Goal: Task Accomplishment & Management: Manage account settings

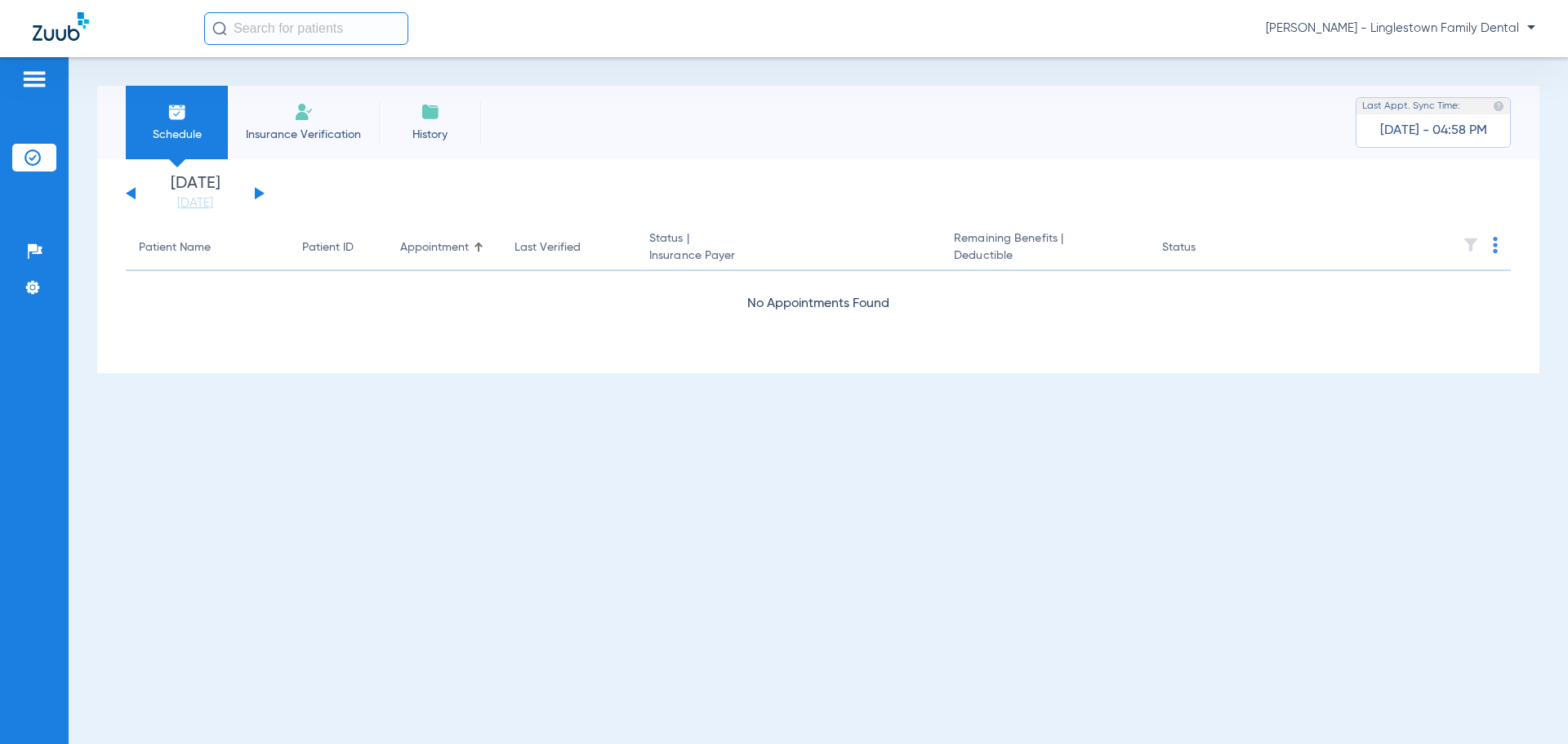
click at [1445, 45] on div "[PERSON_NAME] - Linglestown Family Dental" at bounding box center [784, 28] width 1568 height 57
click at [1442, 28] on span "[PERSON_NAME] - Linglestown Family Dental" at bounding box center [1401, 28] width 270 height 17
click at [1448, 59] on span "Account Selection" at bounding box center [1474, 58] width 92 height 12
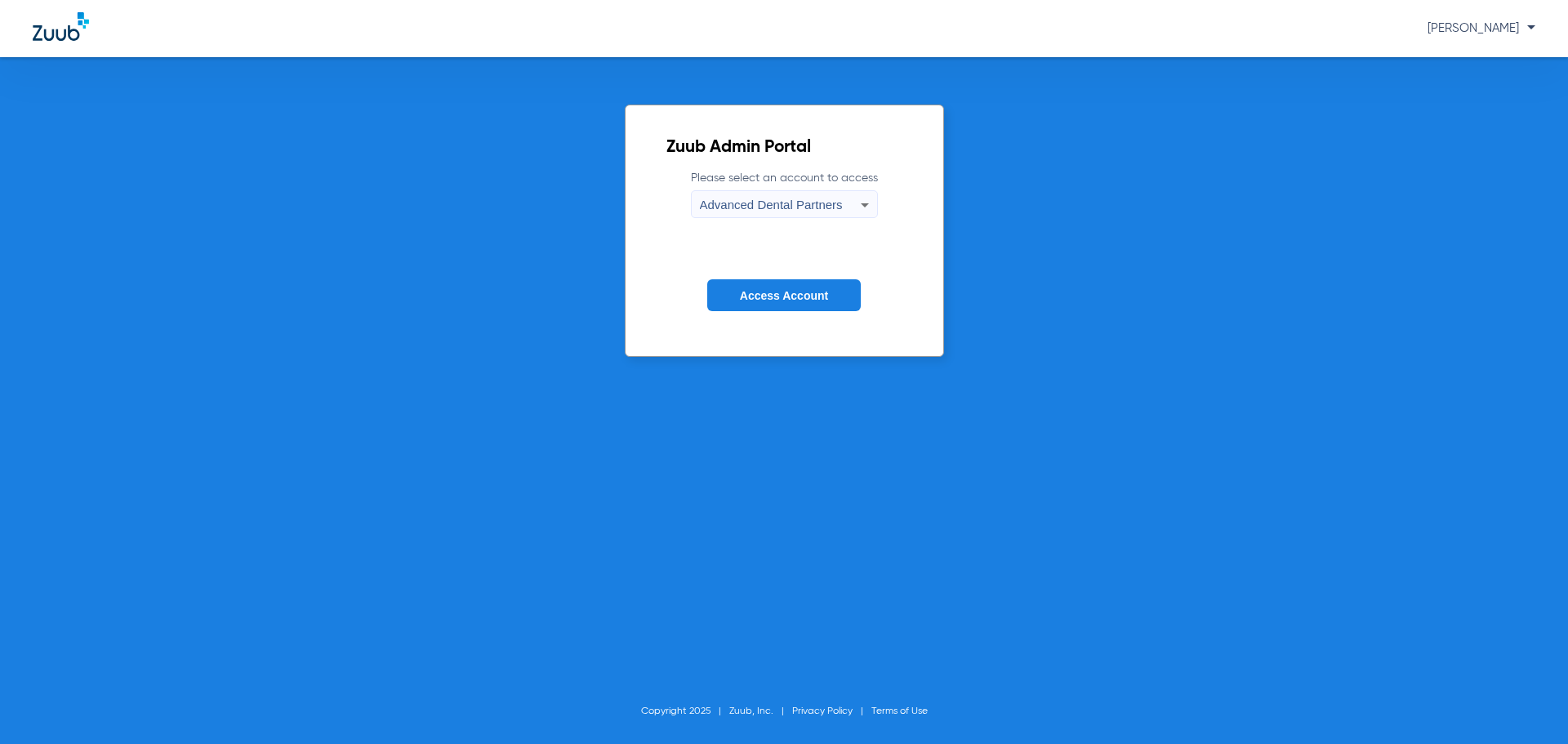
click at [784, 199] on span "Advanced Dental Partners" at bounding box center [771, 204] width 143 height 14
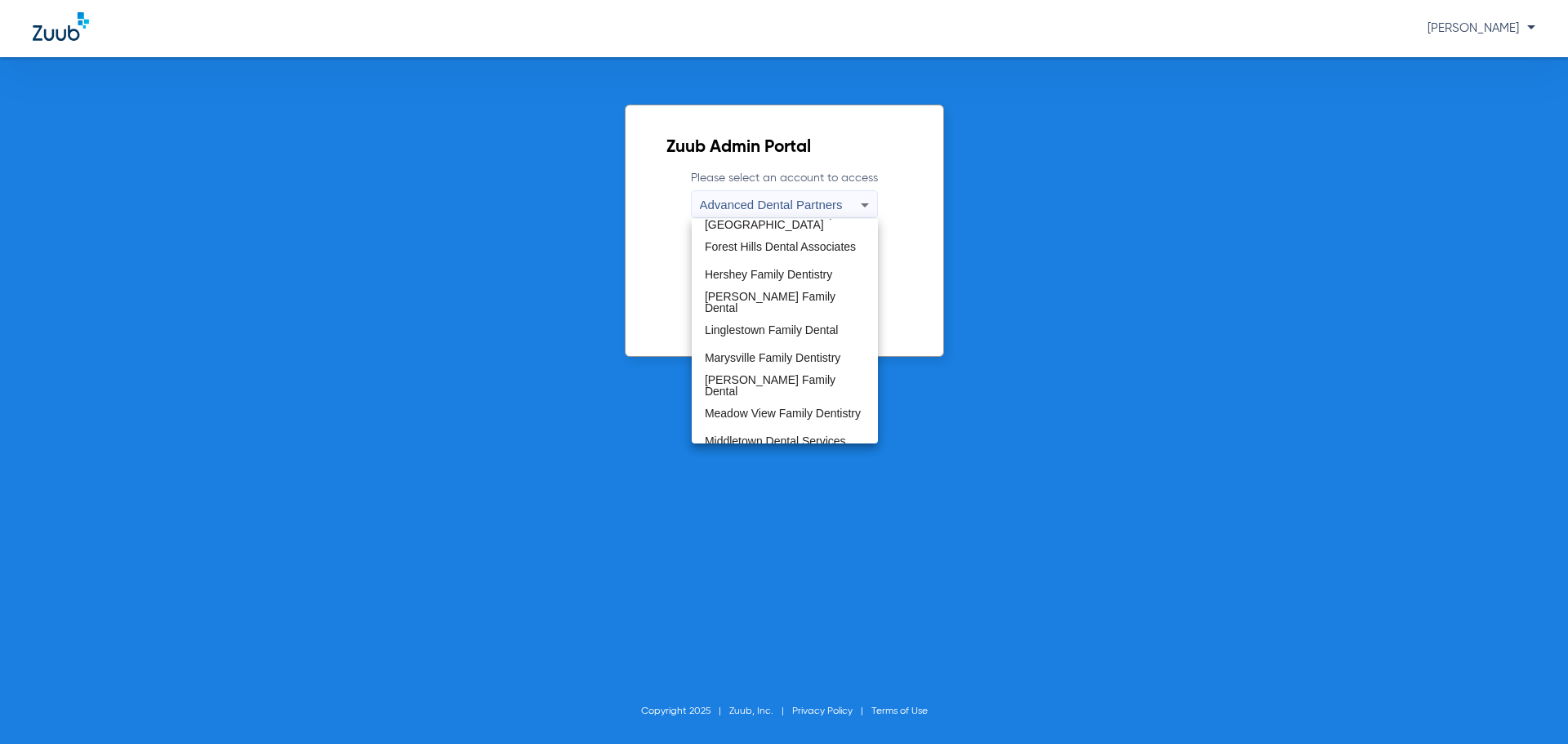
scroll to position [303, 0]
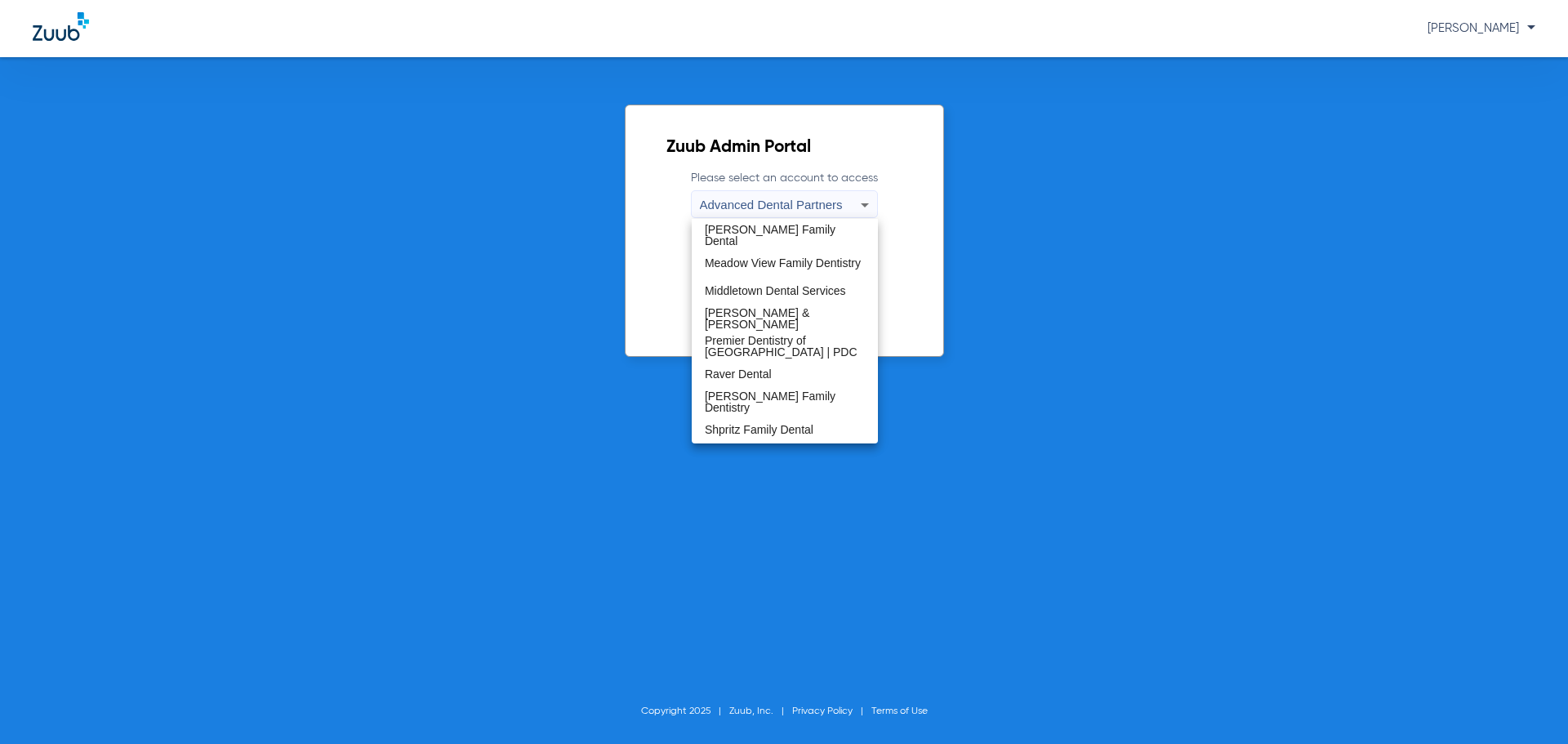
click at [753, 311] on mat-option "[PERSON_NAME] & [PERSON_NAME]" at bounding box center [784, 319] width 186 height 27
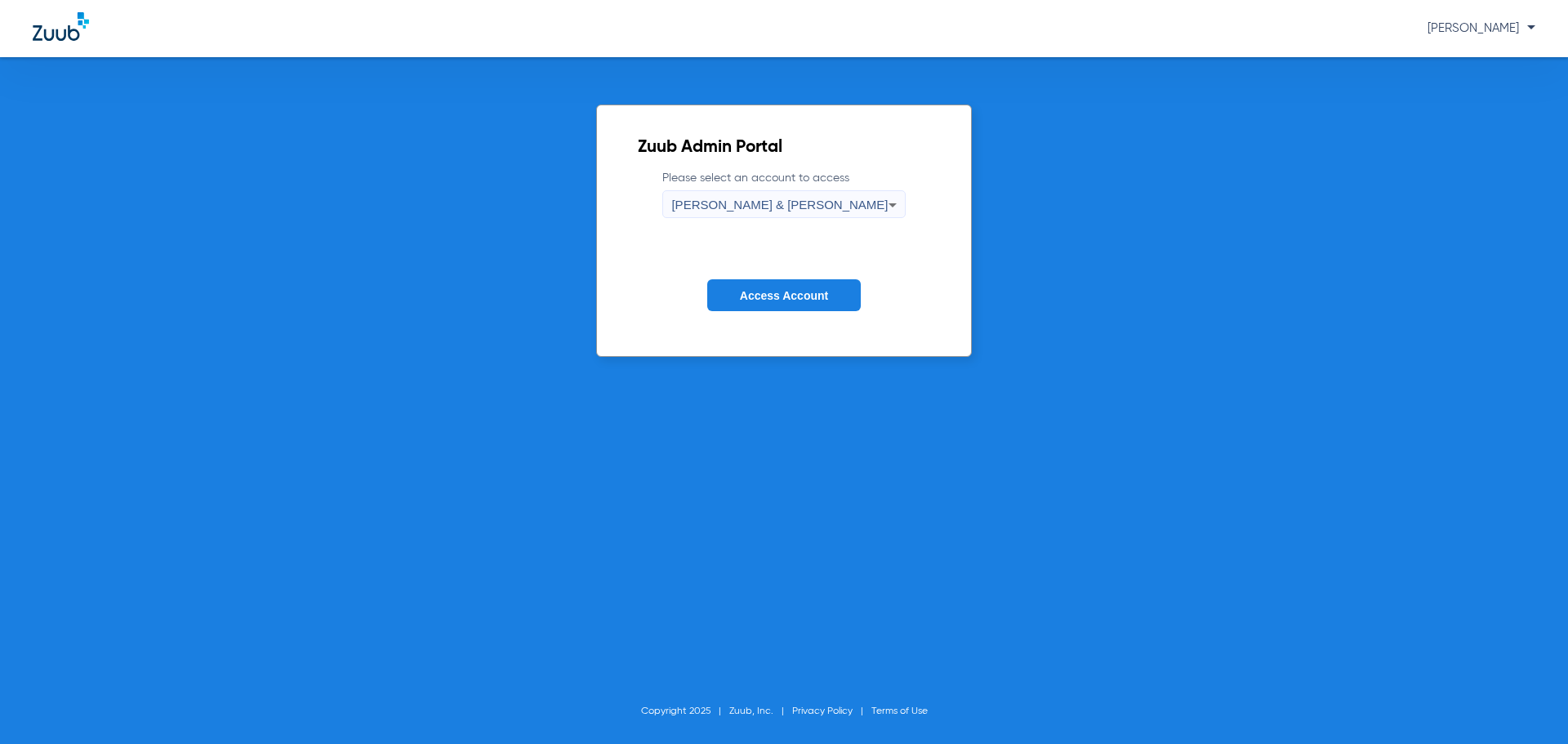
click at [771, 285] on button "Access Account" at bounding box center [783, 295] width 153 height 32
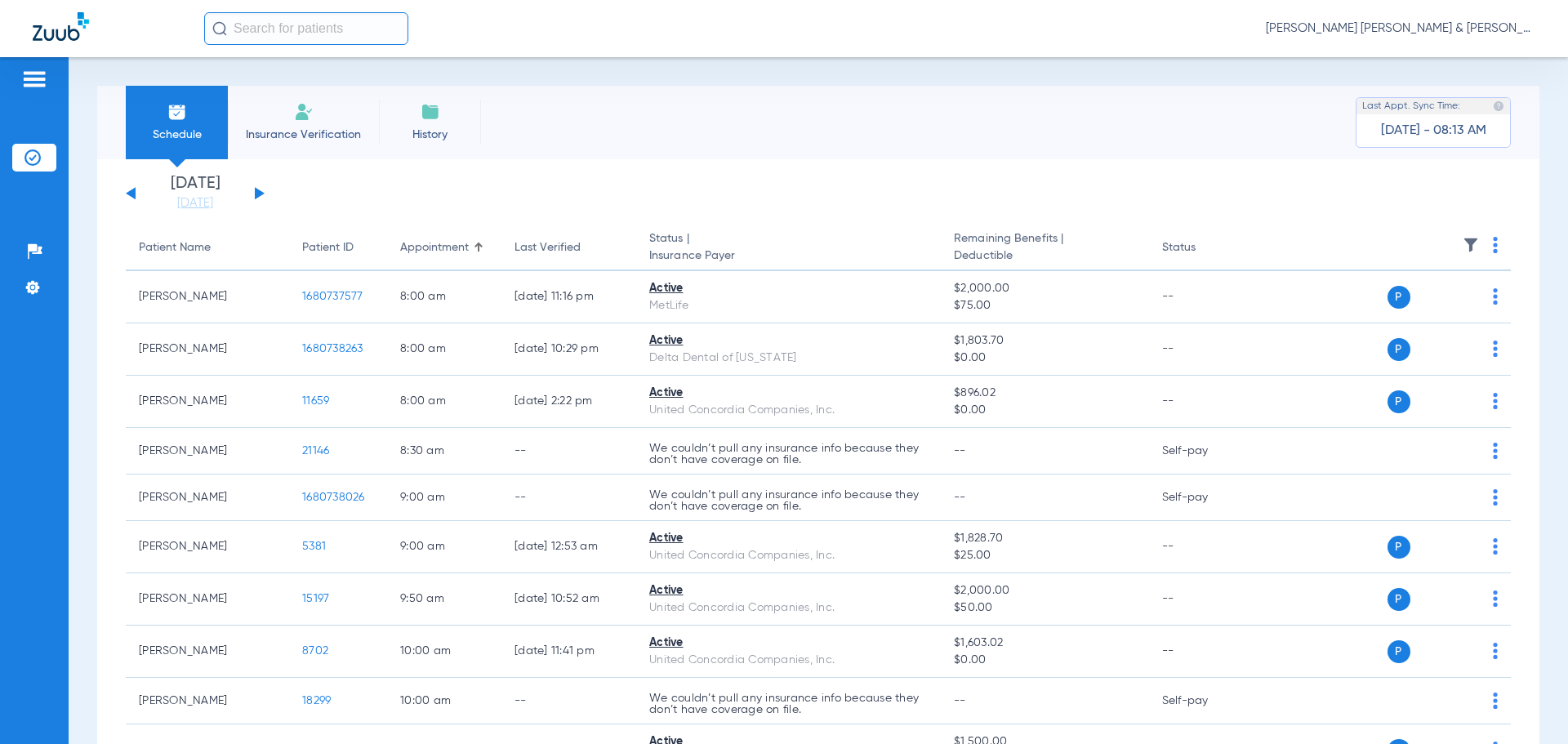
click at [260, 195] on button at bounding box center [260, 193] width 10 height 13
